Goal: Manage account settings

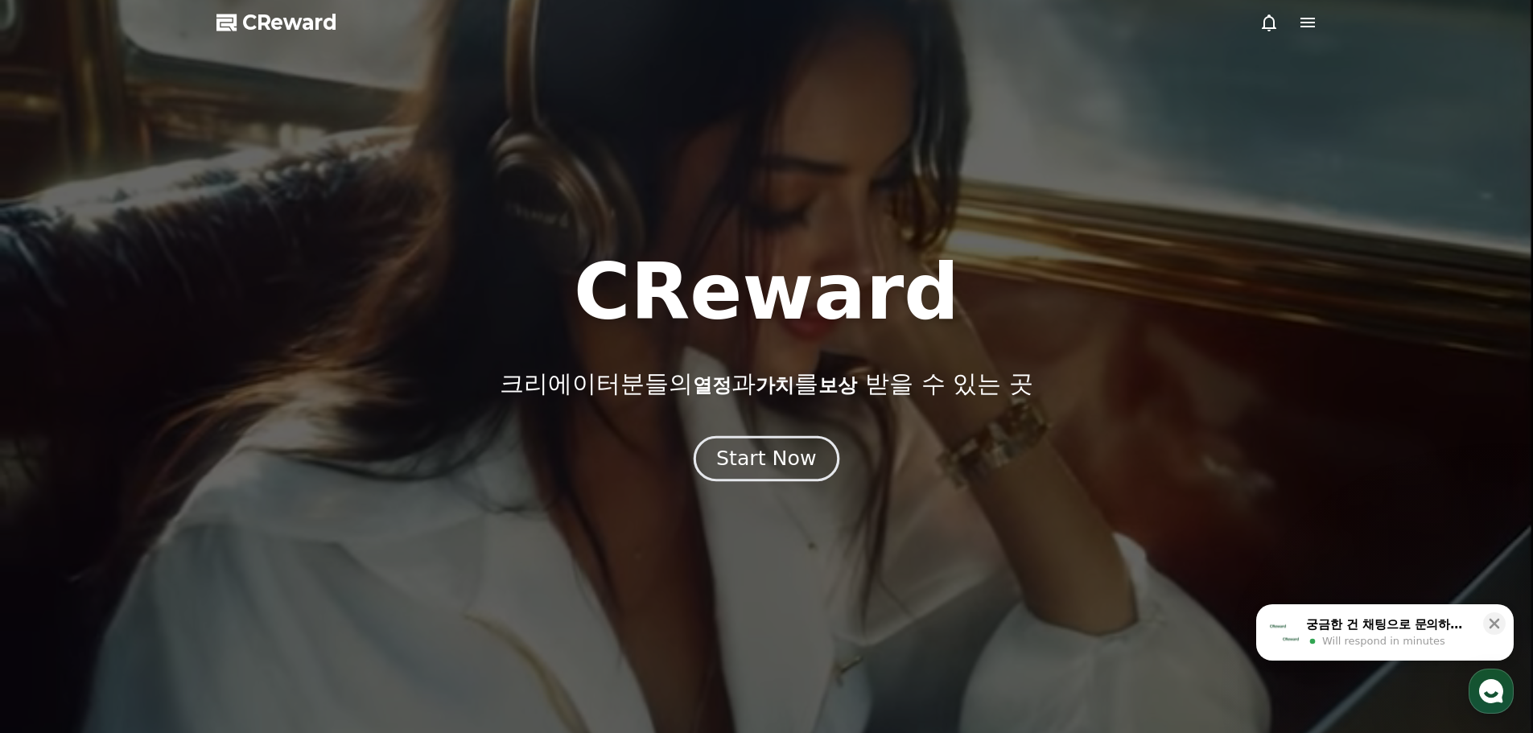
click at [775, 472] on div "Start Now" at bounding box center [766, 458] width 100 height 27
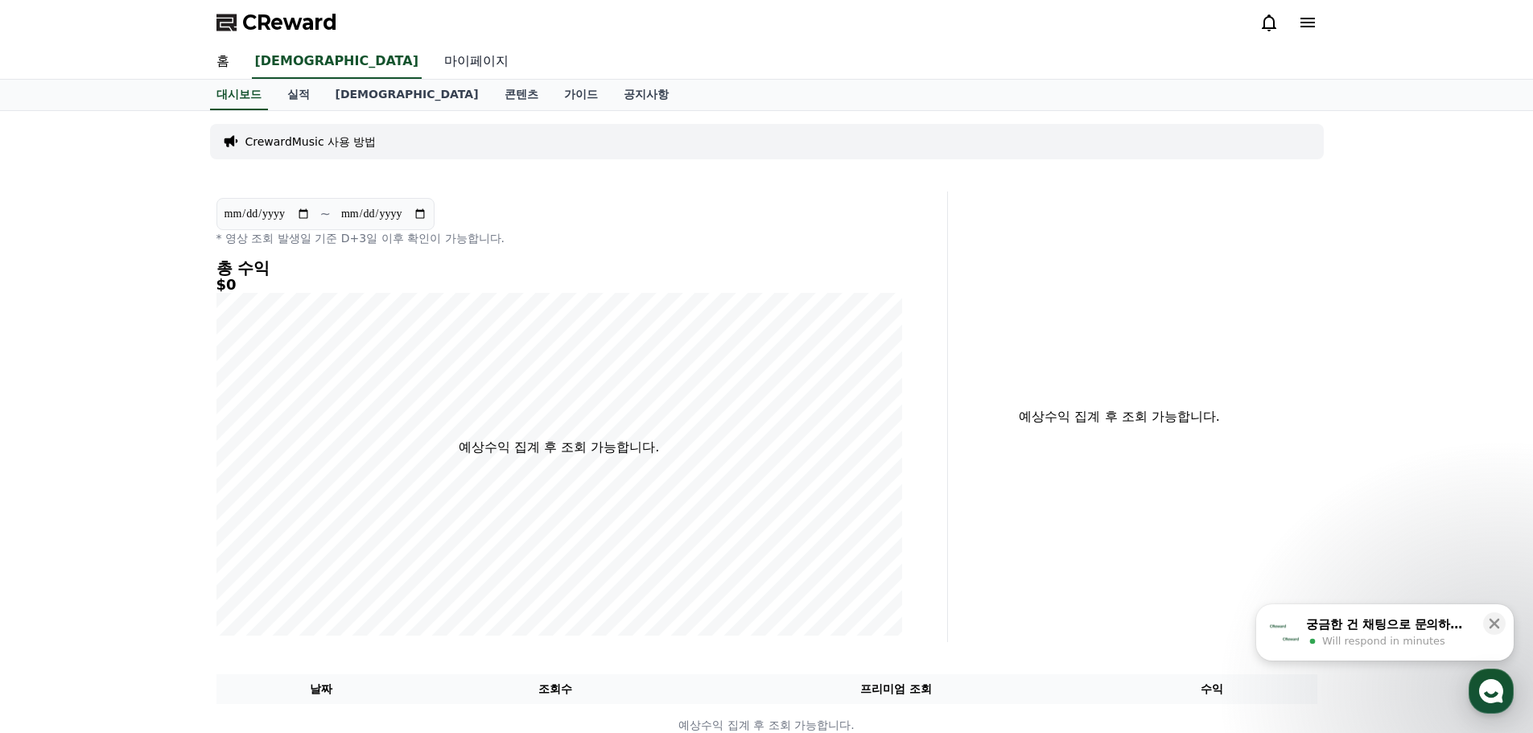
click at [431, 68] on link "마이페이지" at bounding box center [476, 62] width 90 height 34
select select "**********"
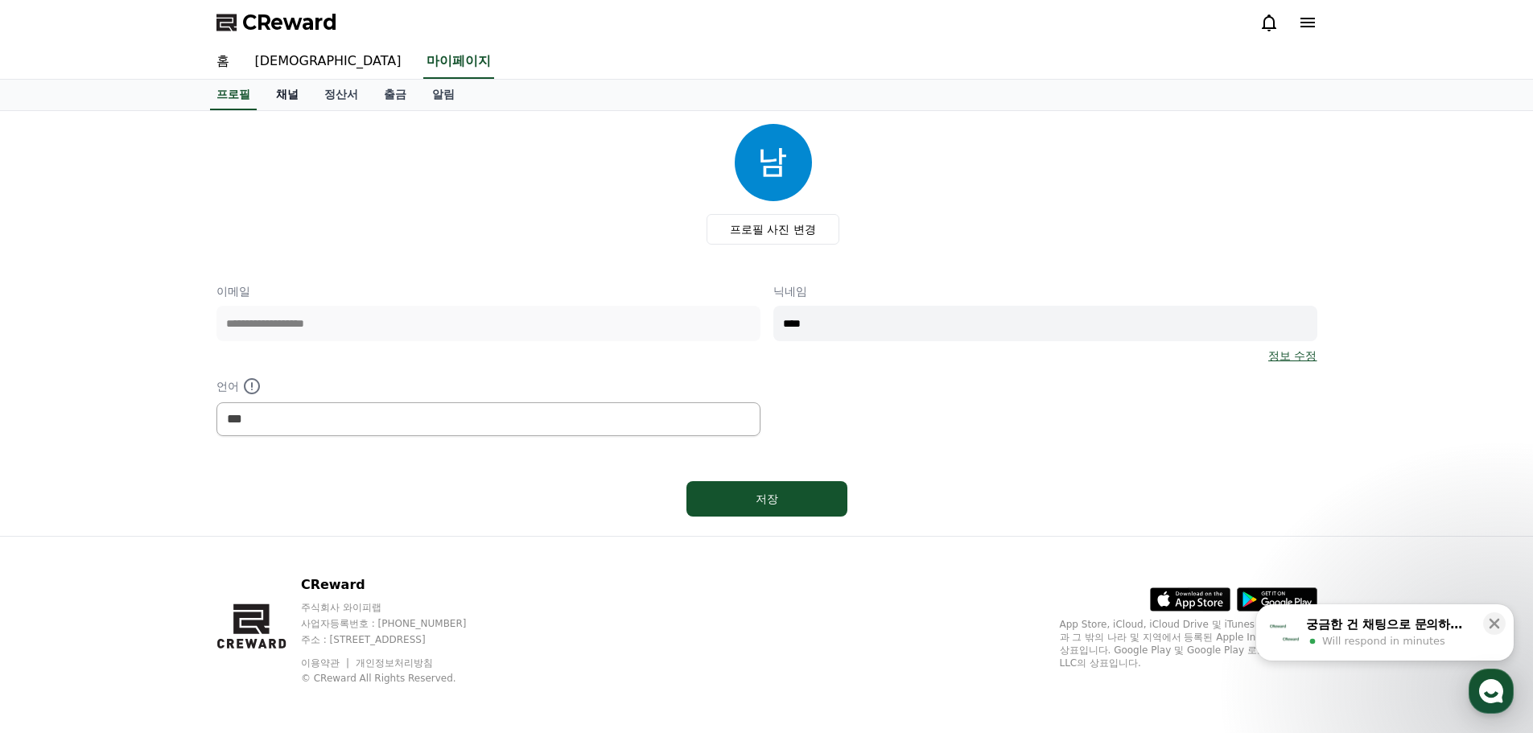
click at [295, 91] on link "채널" at bounding box center [287, 95] width 48 height 31
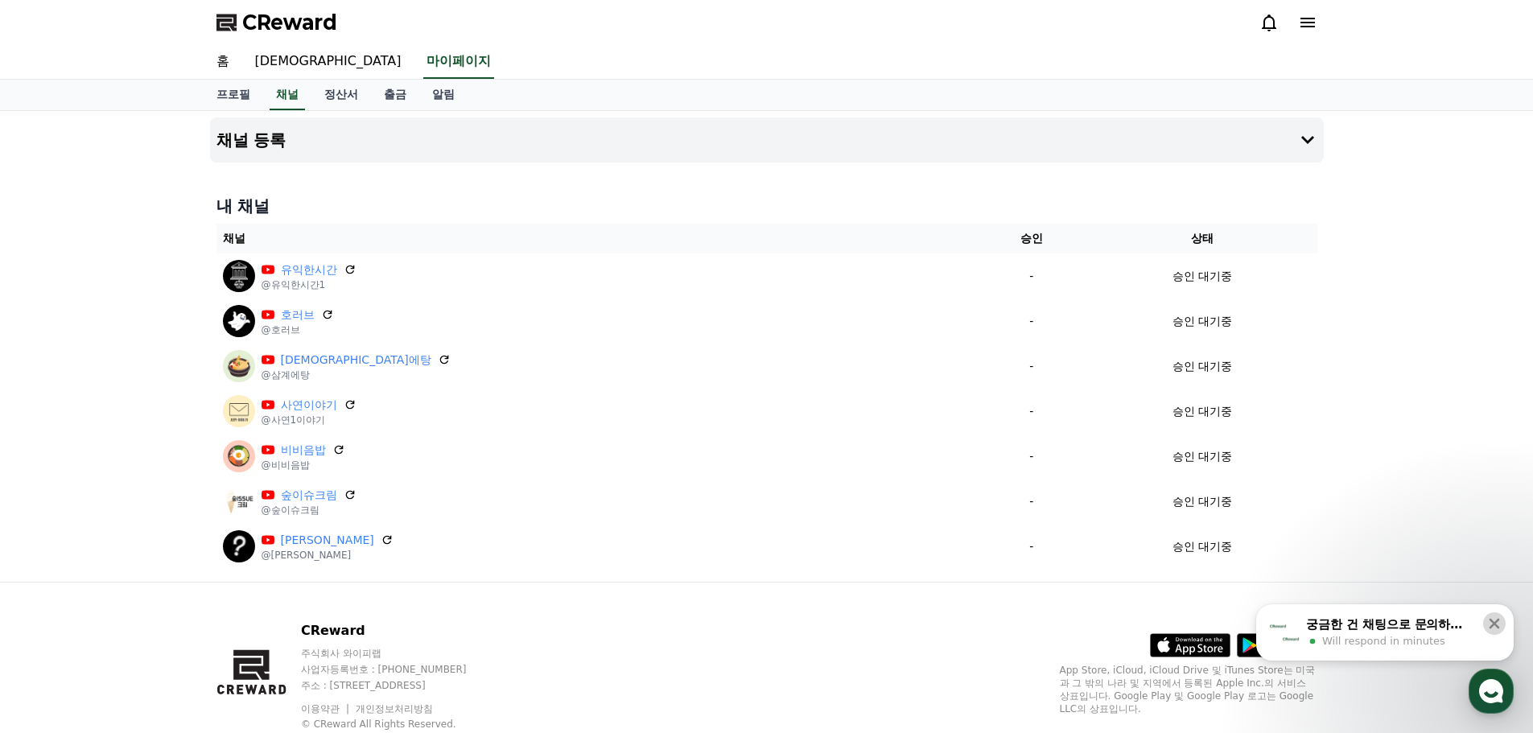
click at [1501, 618] on icon at bounding box center [1495, 624] width 16 height 16
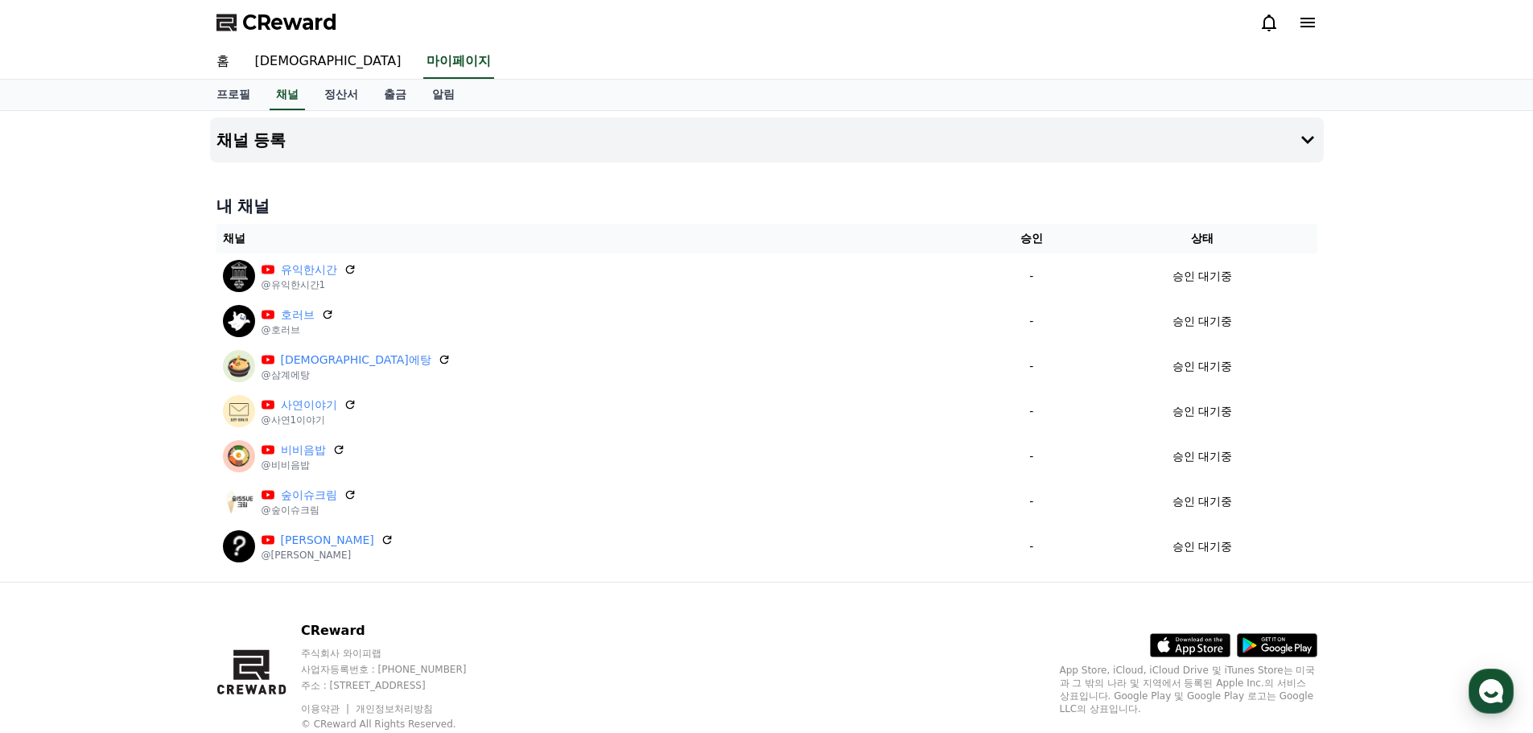
click at [1405, 407] on div "채널 등록 내 채널 채널 승인 상태 유익한시간 @유익한시간1 - 승인 대기중 호러브 @호러브 - 승인 대기중 삼계에탕 @삼계에탕 - 승인 대기…" at bounding box center [766, 346] width 1533 height 471
click at [283, 27] on span "CReward" at bounding box center [289, 23] width 95 height 26
